Goal: Information Seeking & Learning: Find contact information

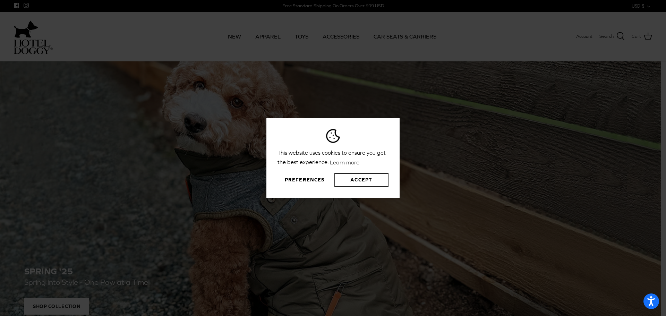
click at [344, 181] on button "Accept" at bounding box center [361, 180] width 54 height 14
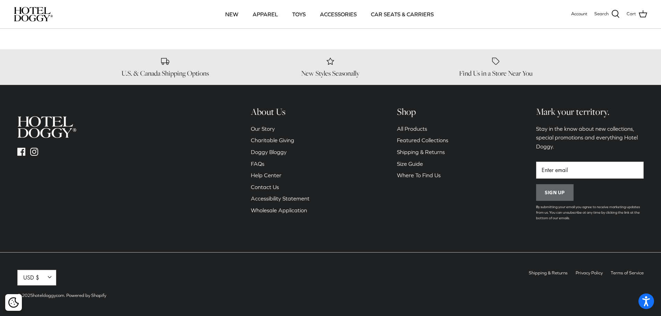
scroll to position [1111, 0]
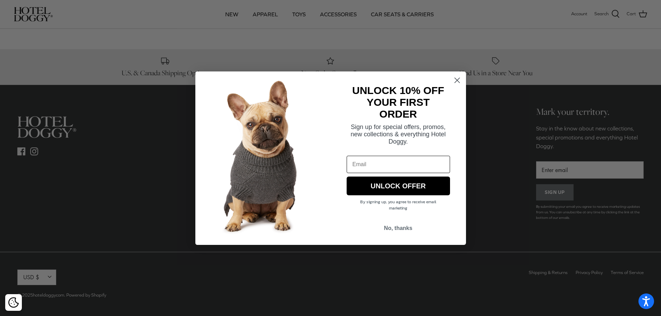
click at [274, 187] on img "POPUP Form" at bounding box center [262, 157] width 135 height 173
click at [403, 226] on button "No, thanks" at bounding box center [398, 228] width 103 height 13
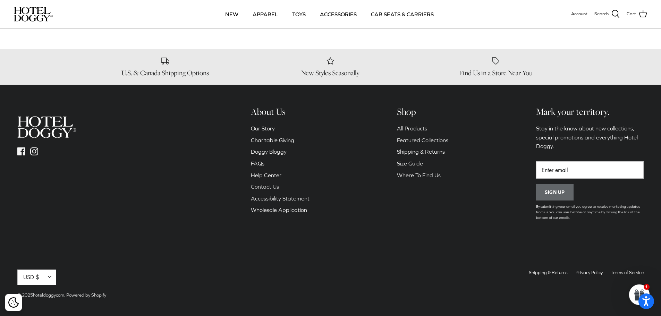
click at [277, 186] on link "Contact Us" at bounding box center [265, 187] width 28 height 6
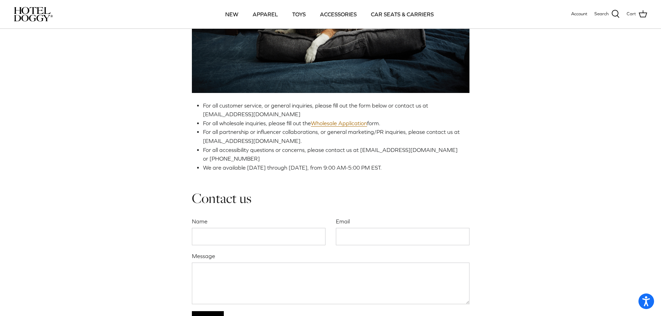
scroll to position [104, 0]
